Goal: Navigation & Orientation: Find specific page/section

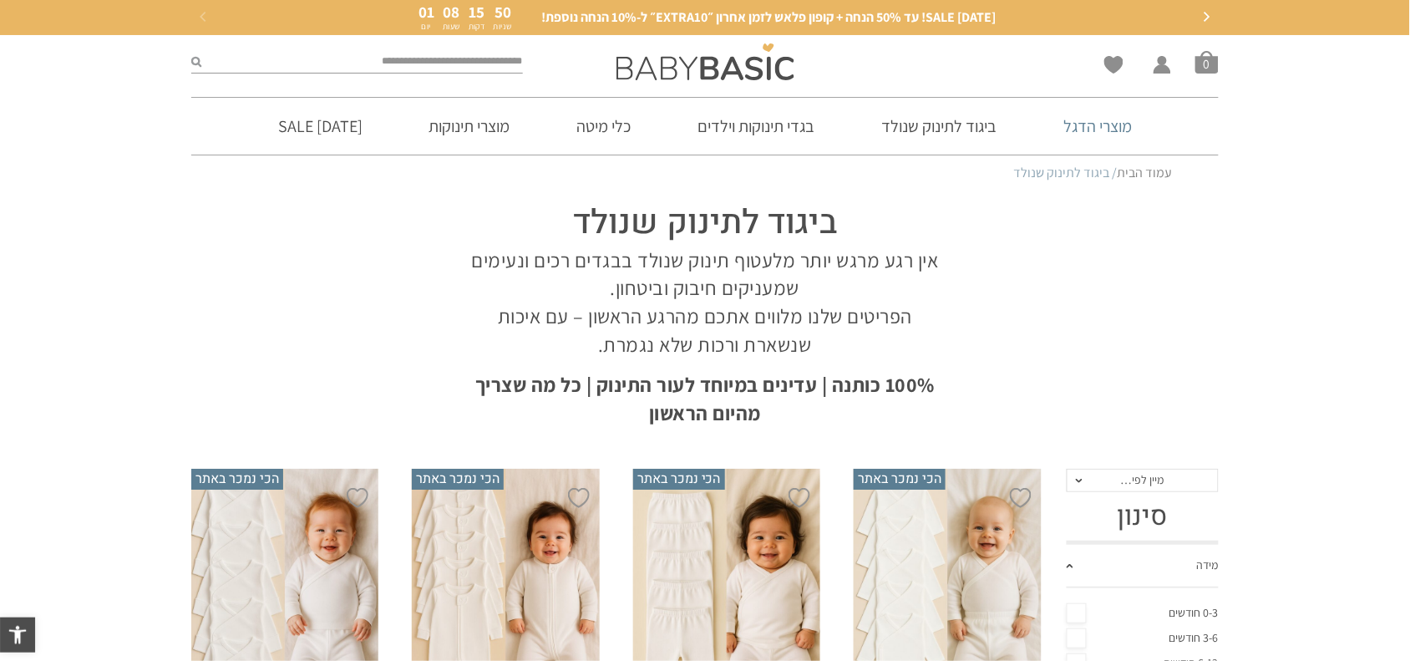
click at [1113, 129] on link "מוצרי הדגל" at bounding box center [1097, 126] width 119 height 57
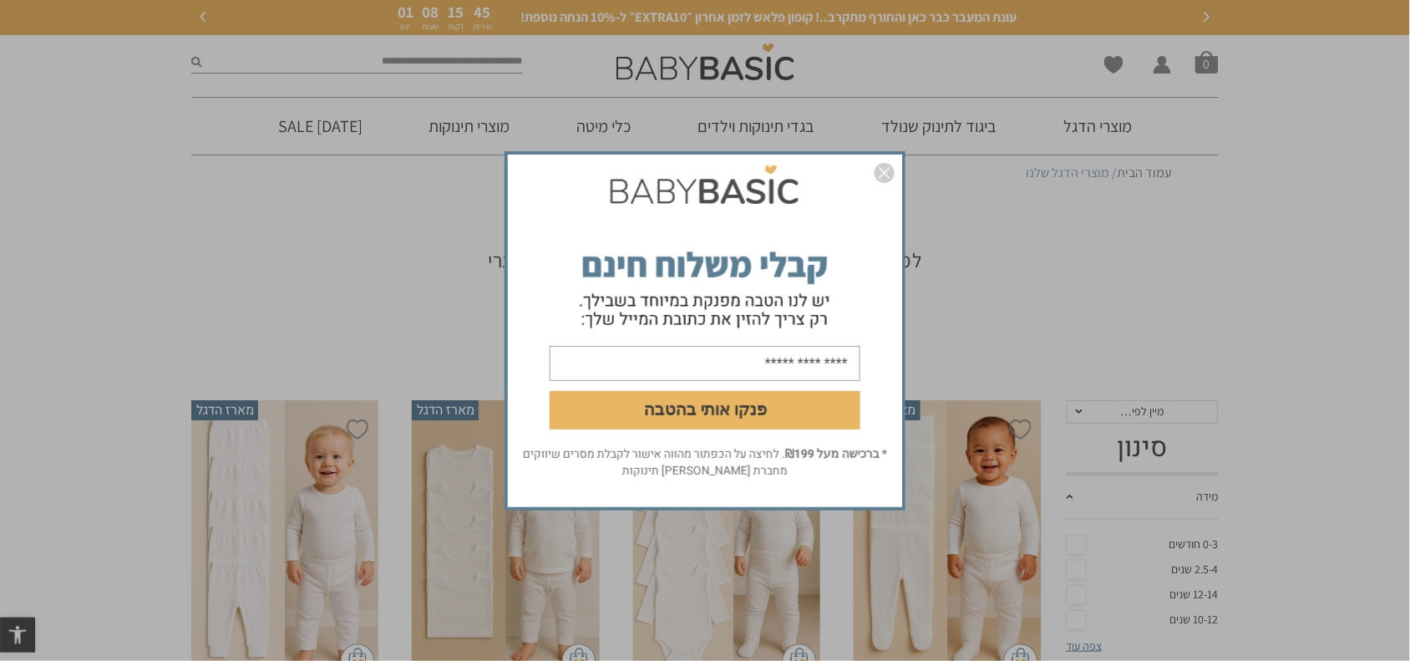
click at [886, 167] on img "סגור" at bounding box center [885, 173] width 20 height 20
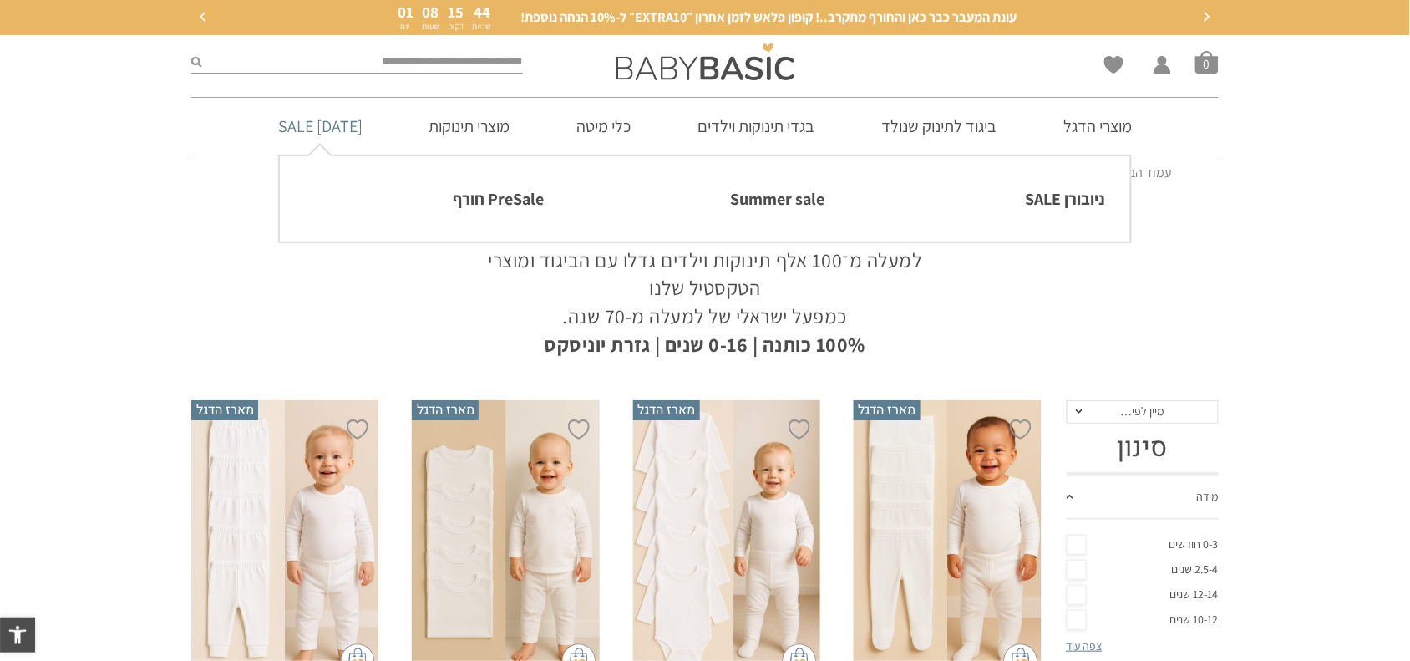
click at [332, 128] on link "[DATE] SALE" at bounding box center [320, 126] width 134 height 57
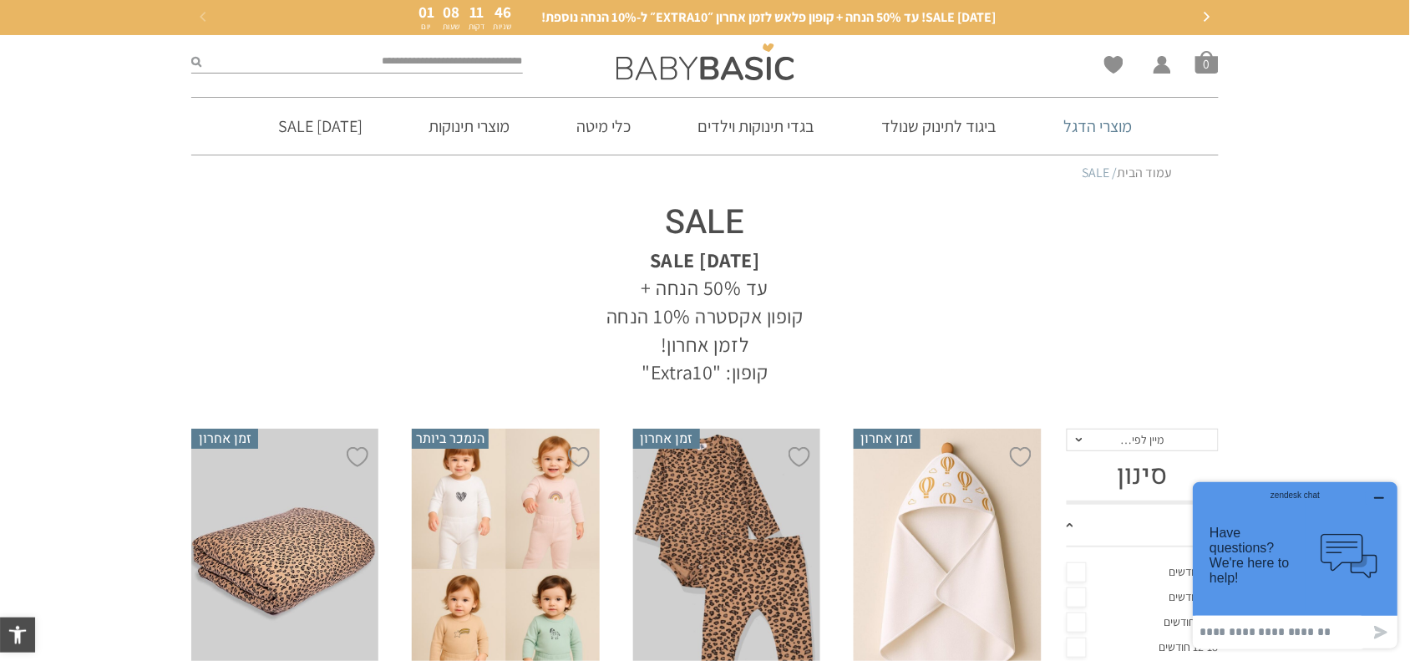
click at [1099, 123] on link "מוצרי הדגל" at bounding box center [1097, 126] width 119 height 57
